Goal: Task Accomplishment & Management: Complete application form

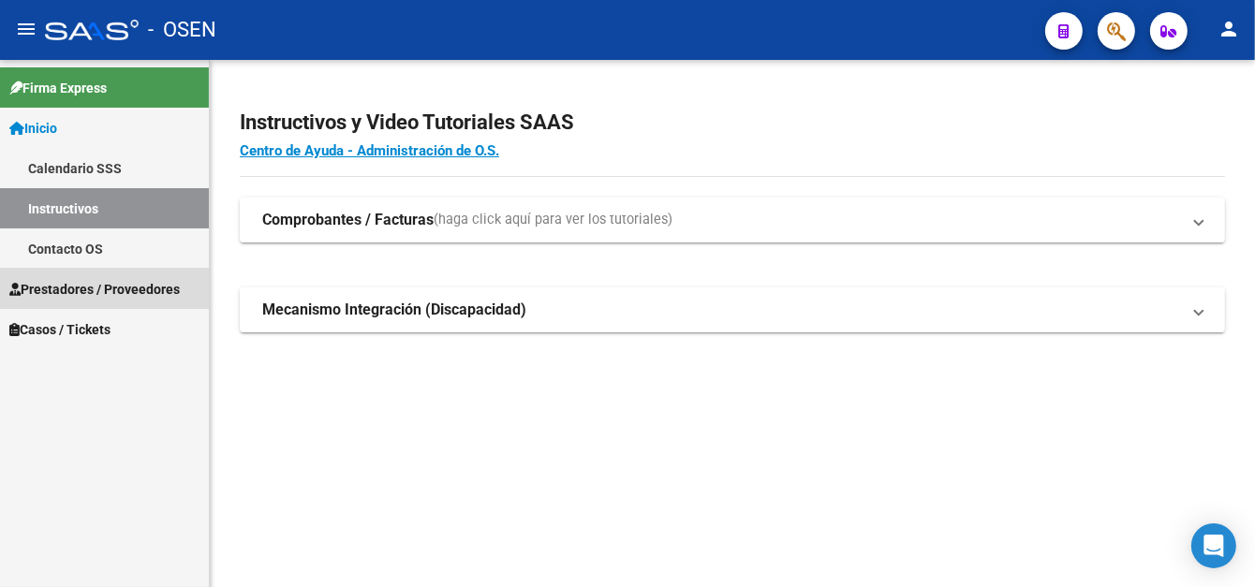
click at [73, 283] on span "Prestadores / Proveedores" at bounding box center [94, 289] width 170 height 21
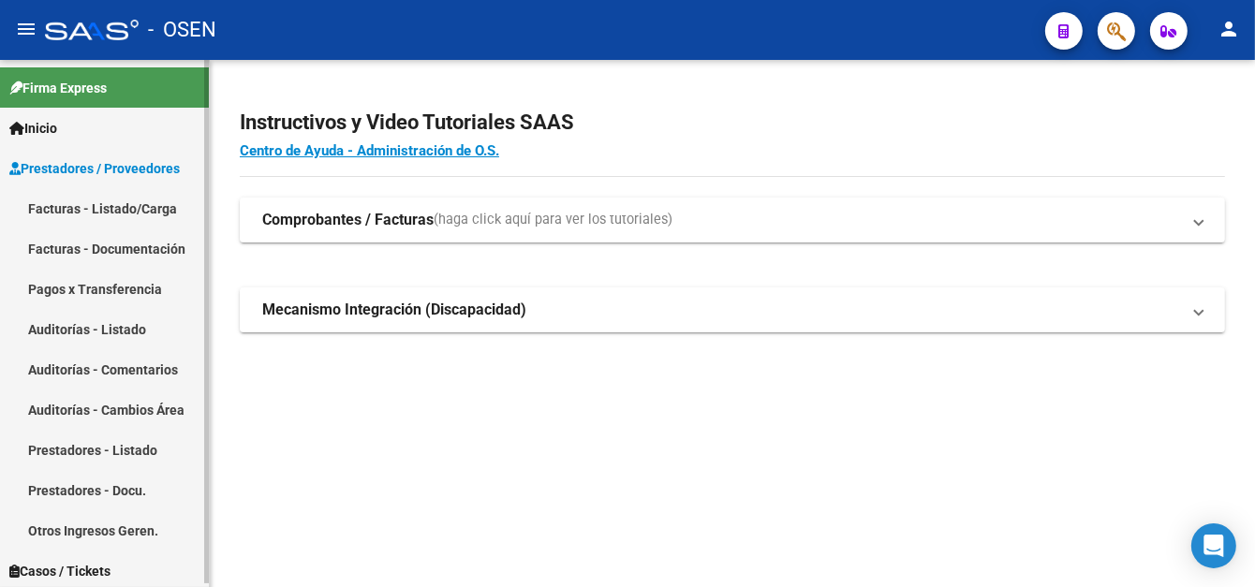
click at [130, 160] on span "Prestadores / Proveedores" at bounding box center [94, 168] width 170 height 21
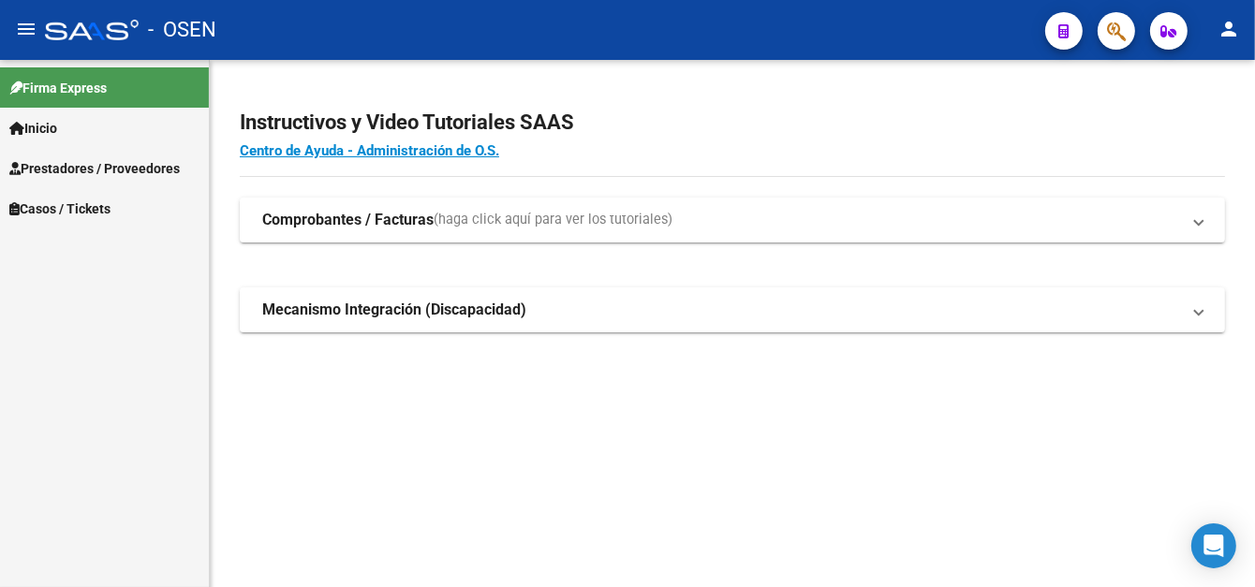
click at [130, 211] on link "Casos / Tickets" at bounding box center [104, 208] width 209 height 40
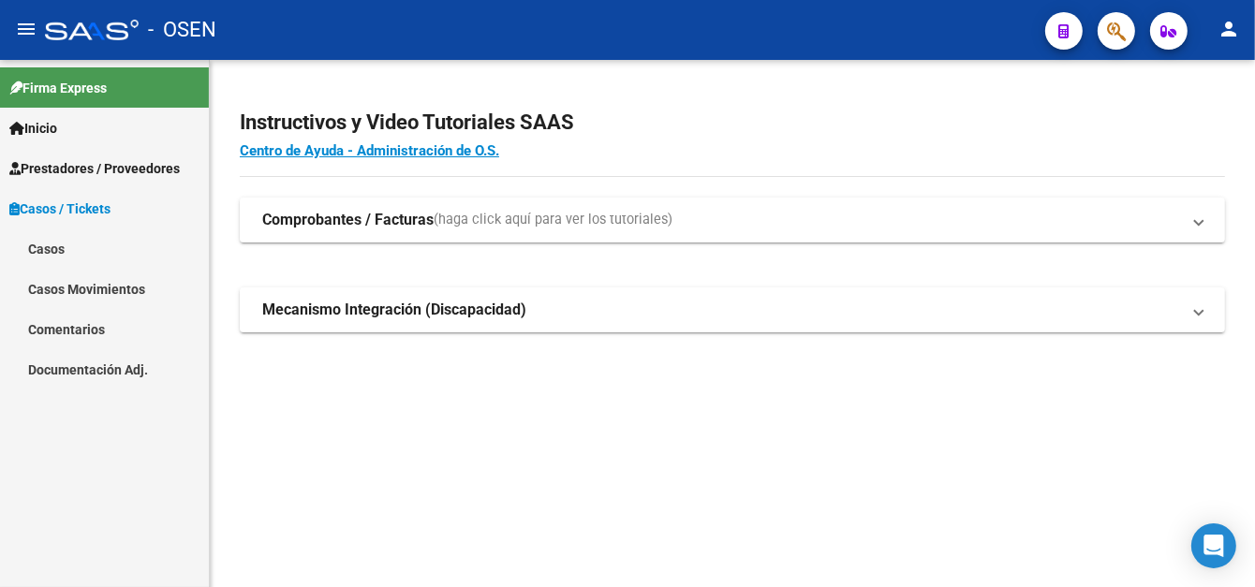
click at [130, 182] on link "Prestadores / Proveedores" at bounding box center [104, 168] width 209 height 40
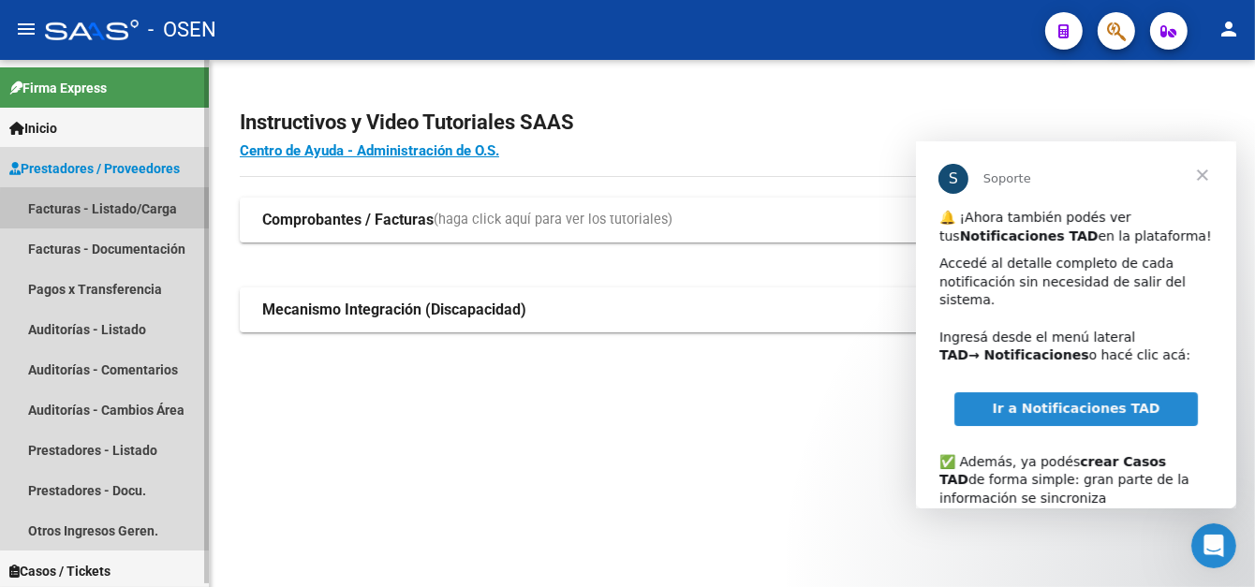
click at [125, 213] on link "Facturas - Listado/Carga" at bounding box center [104, 208] width 209 height 40
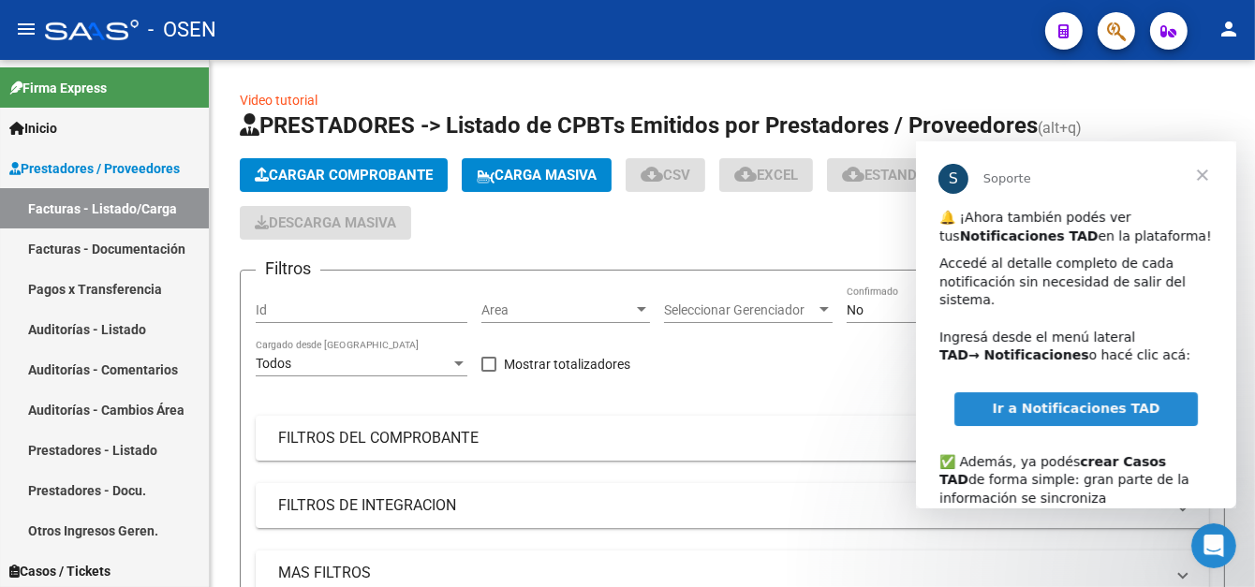
click at [1199, 176] on span "Cerrar" at bounding box center [1201, 174] width 67 height 67
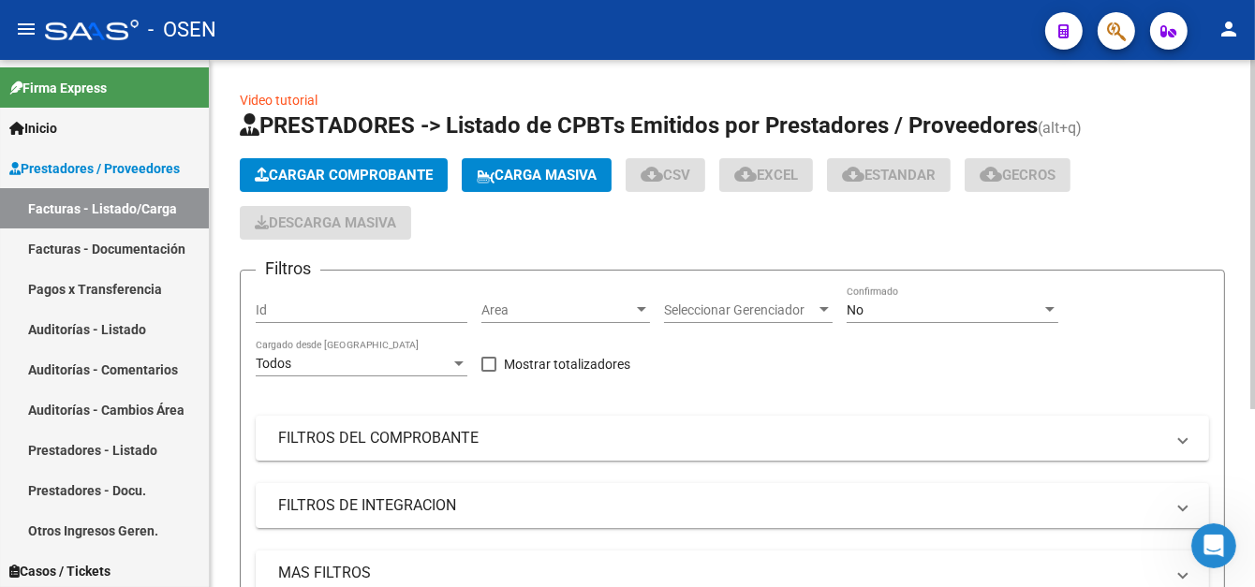
click at [401, 177] on span "Cargar Comprobante" at bounding box center [344, 175] width 178 height 17
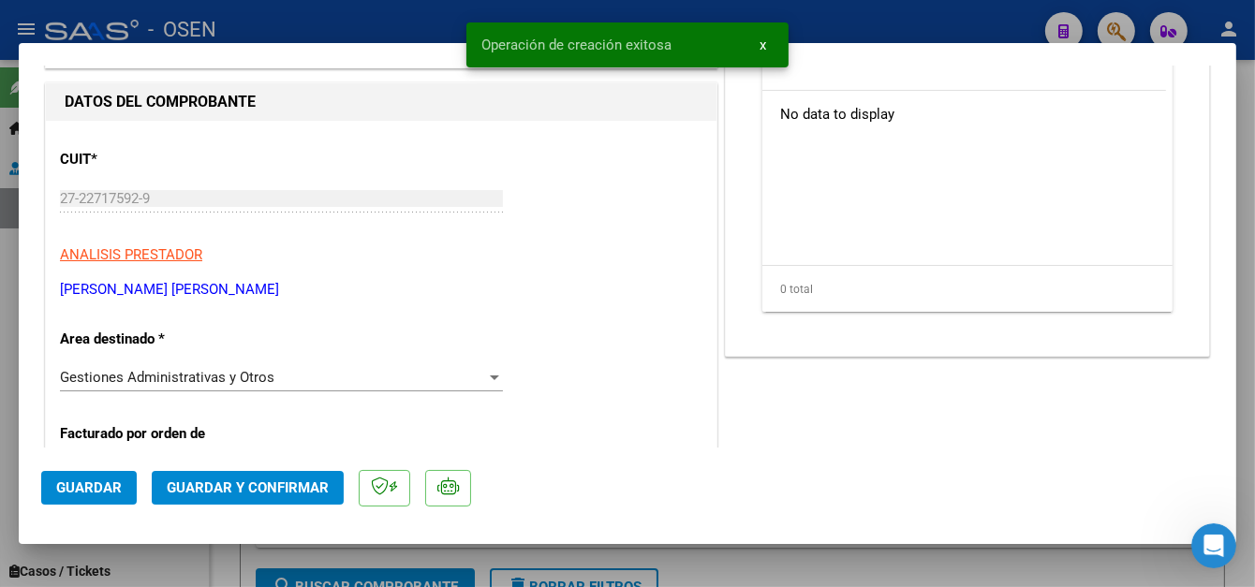
scroll to position [187, 0]
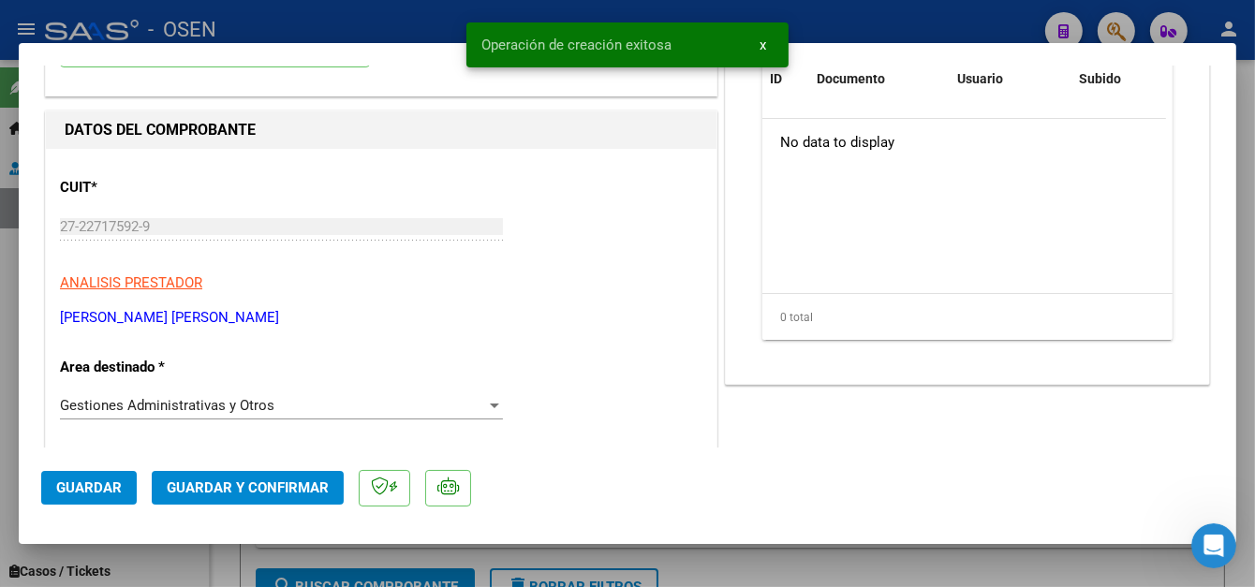
click at [153, 403] on span "Gestiones Administrativas y Otros" at bounding box center [167, 405] width 215 height 17
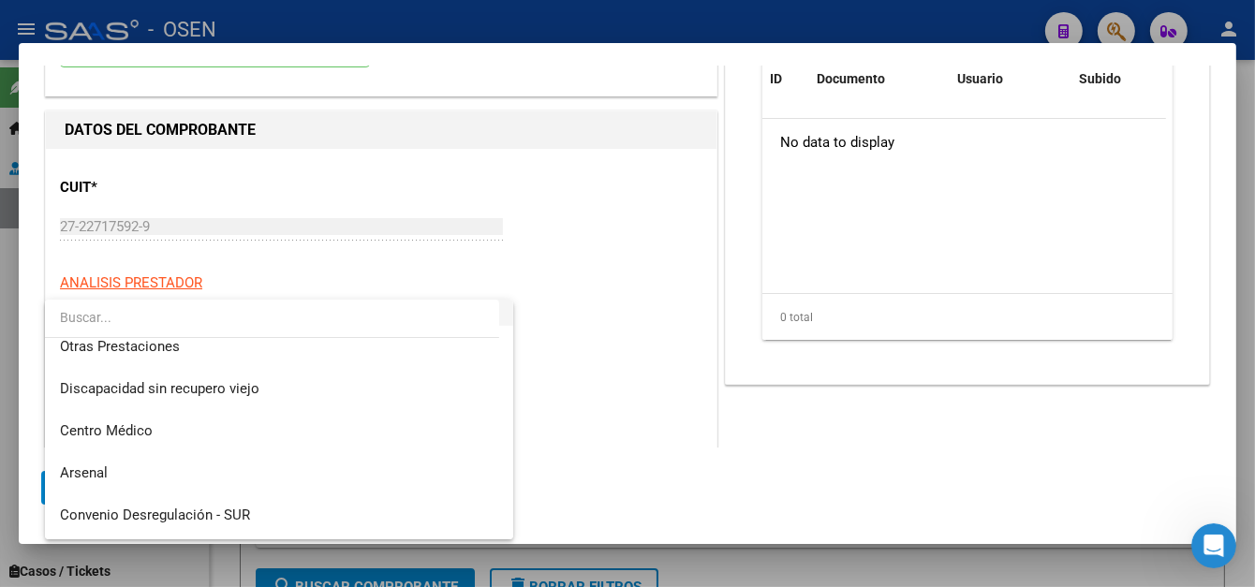
scroll to position [468, 0]
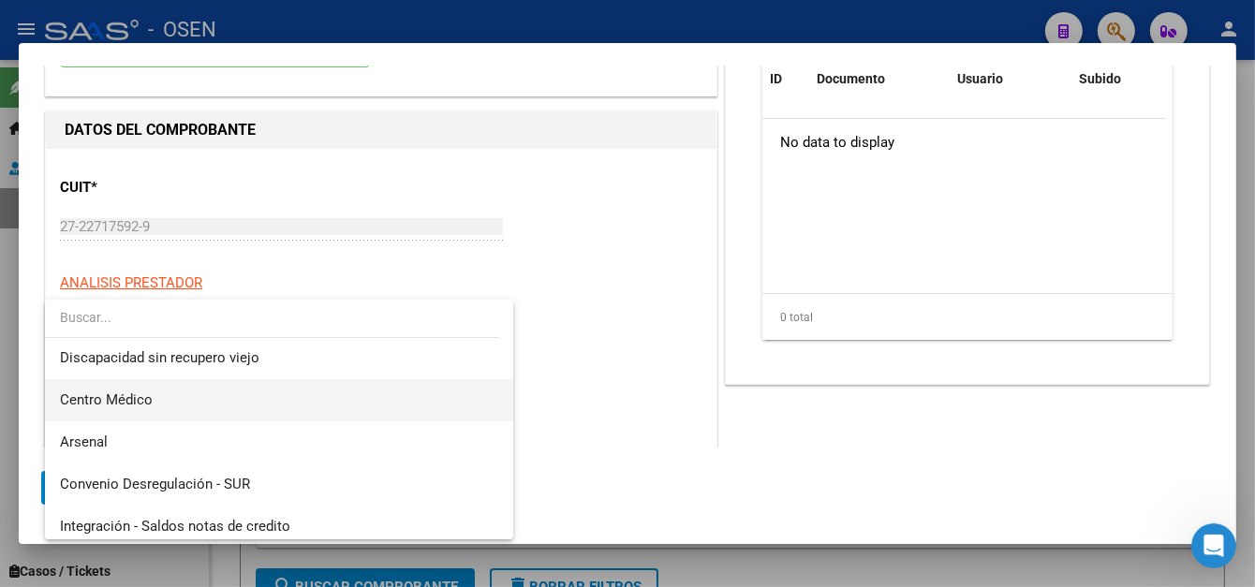
click at [116, 407] on span "Centro Médico" at bounding box center [106, 400] width 93 height 17
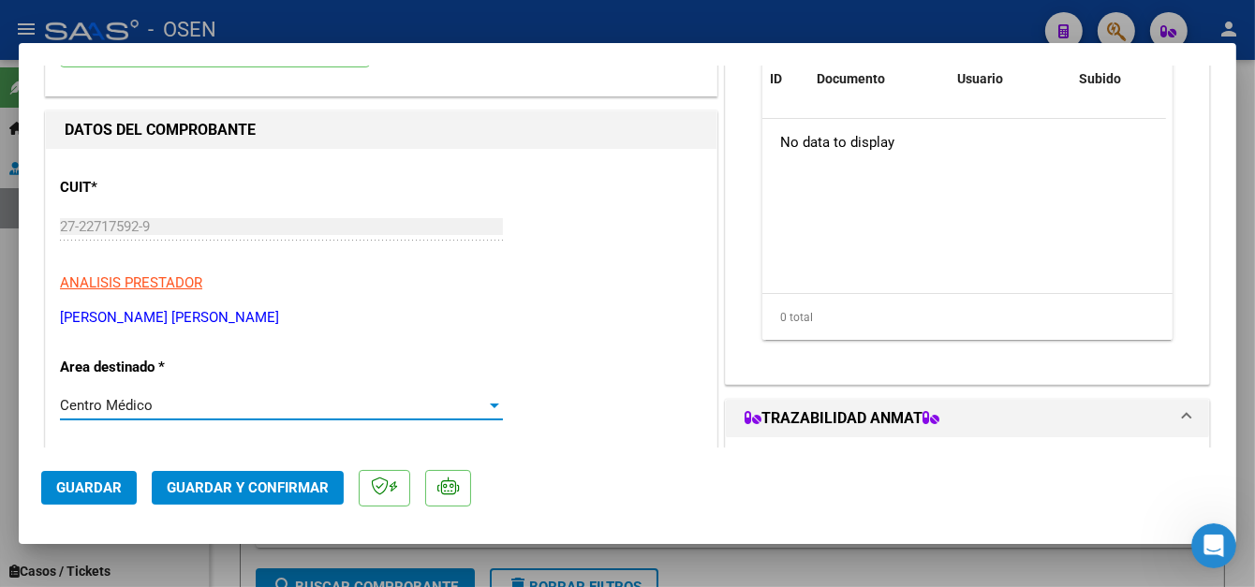
click at [83, 492] on span "Guardar" at bounding box center [89, 488] width 66 height 17
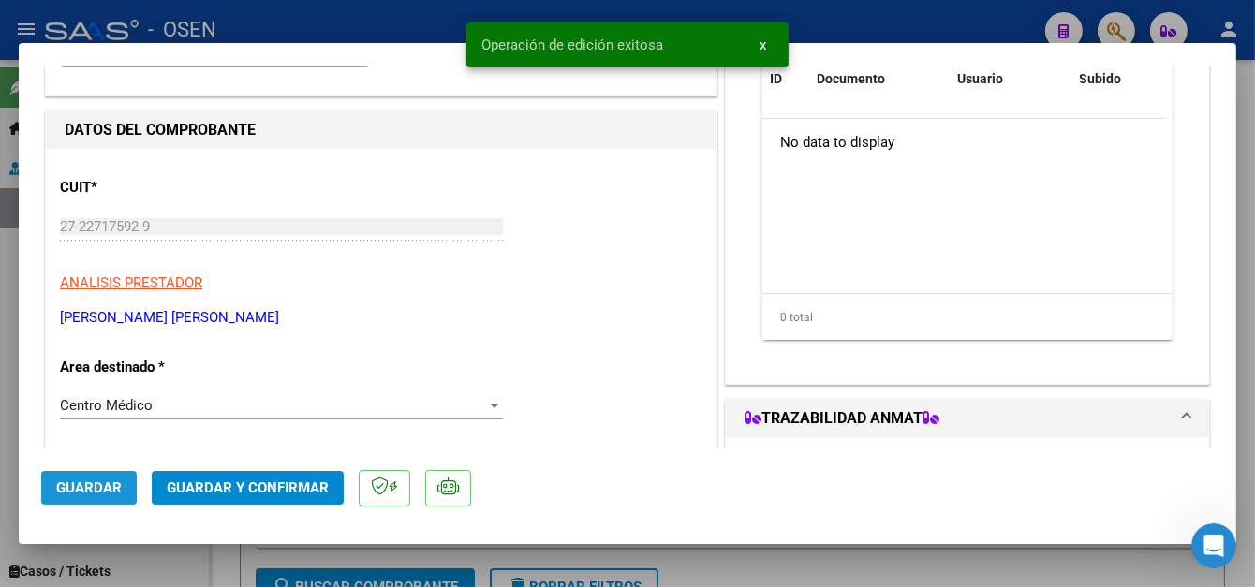
click at [107, 486] on span "Guardar" at bounding box center [89, 488] width 66 height 17
click at [407, 29] on div at bounding box center [627, 293] width 1255 height 587
type input "$ 0,00"
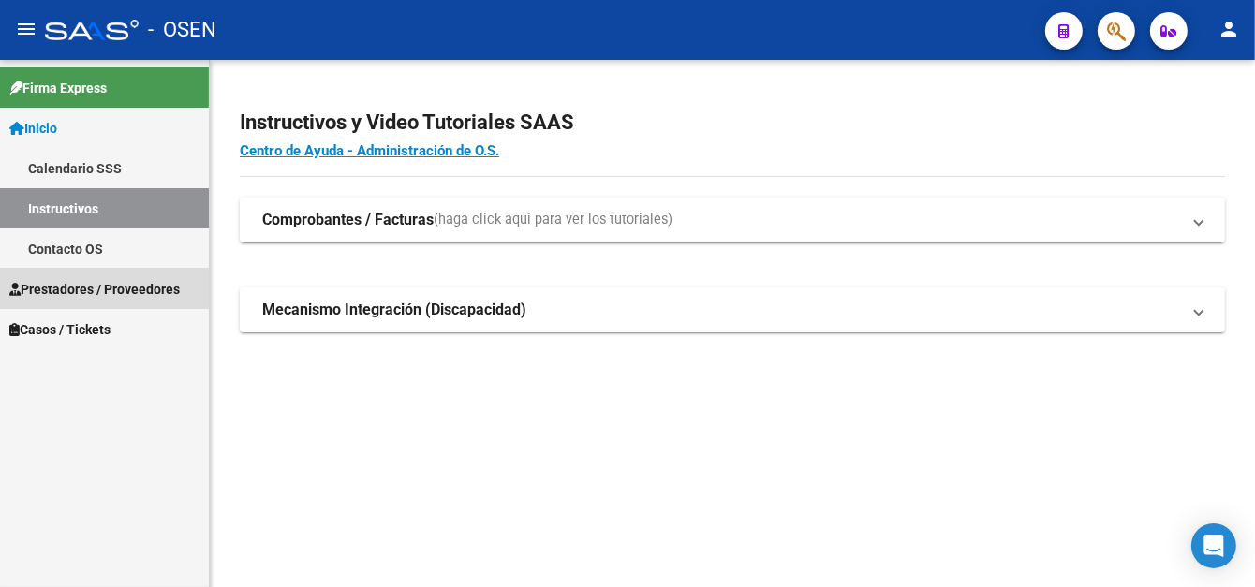
click at [163, 281] on span "Prestadores / Proveedores" at bounding box center [94, 289] width 170 height 21
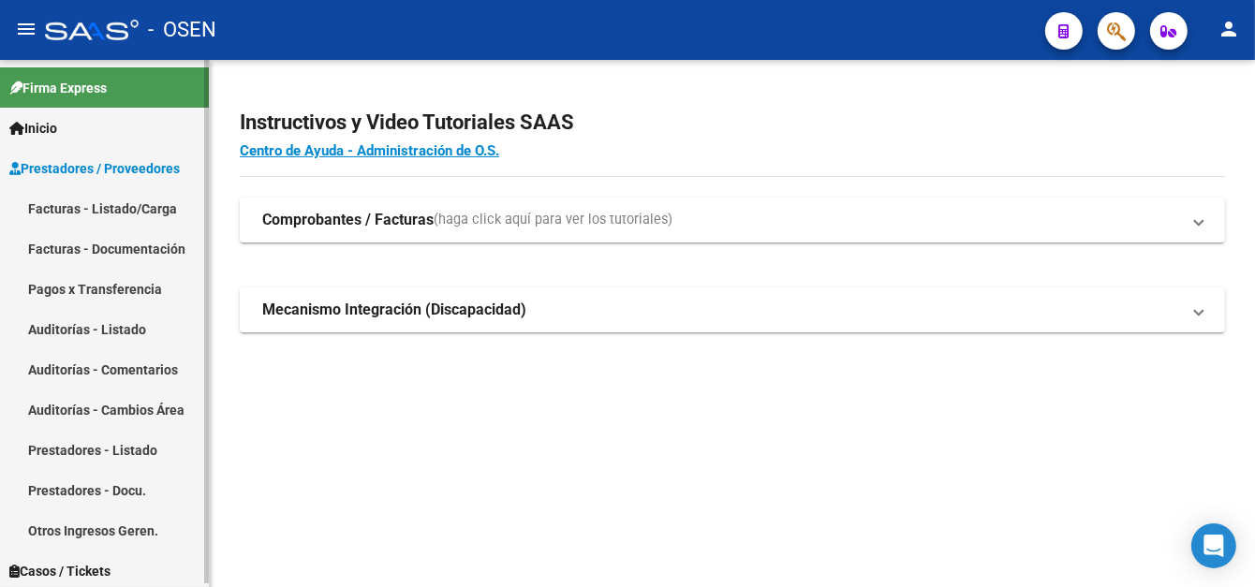
click at [144, 222] on link "Facturas - Listado/Carga" at bounding box center [104, 208] width 209 height 40
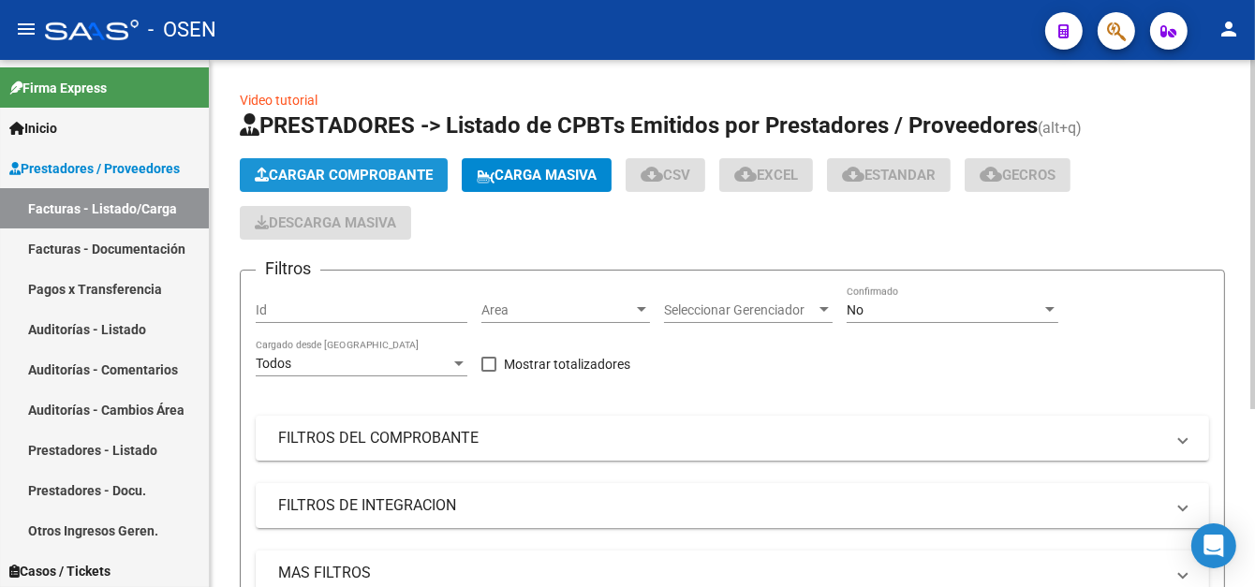
click at [315, 169] on span "Cargar Comprobante" at bounding box center [344, 175] width 178 height 17
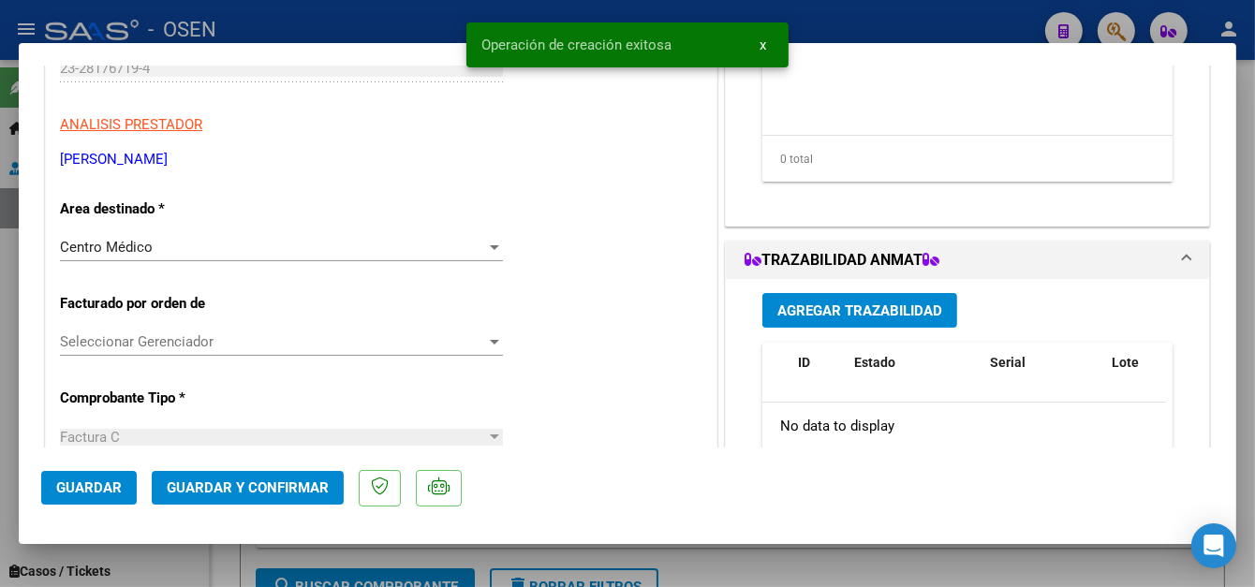
scroll to position [375, 0]
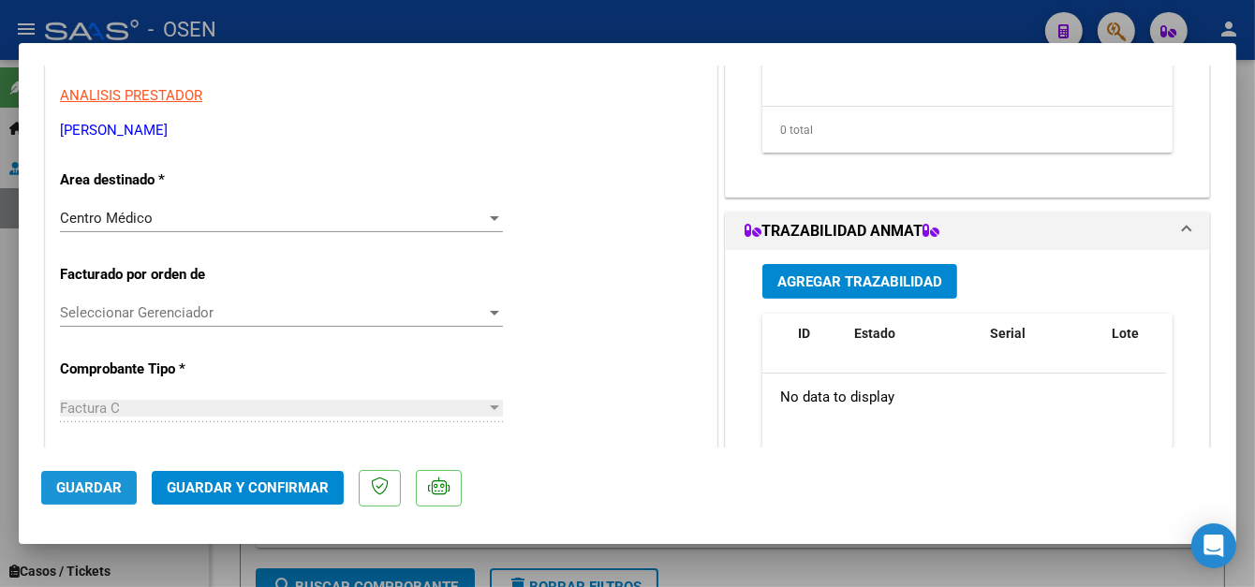
click at [113, 482] on span "Guardar" at bounding box center [89, 488] width 66 height 17
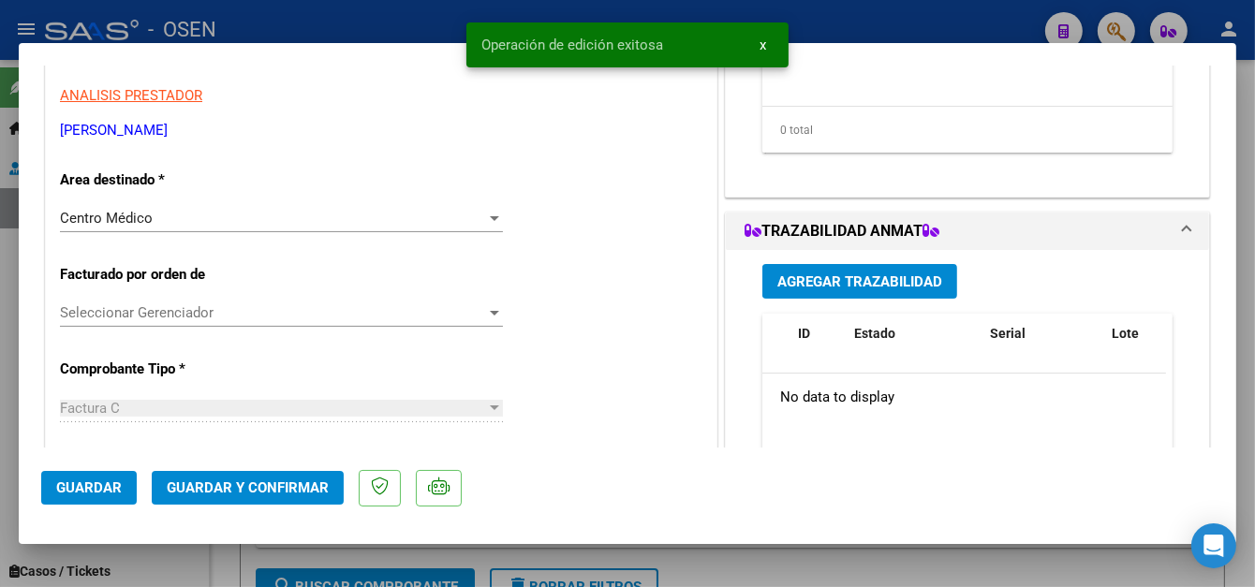
drag, startPoint x: 452, startPoint y: 16, endPoint x: 468, endPoint y: 4, distance: 20.8
click at [452, 15] on div "Operación de edición exitosa x" at bounding box center [627, 45] width 367 height 90
